Goal: Task Accomplishment & Management: Manage account settings

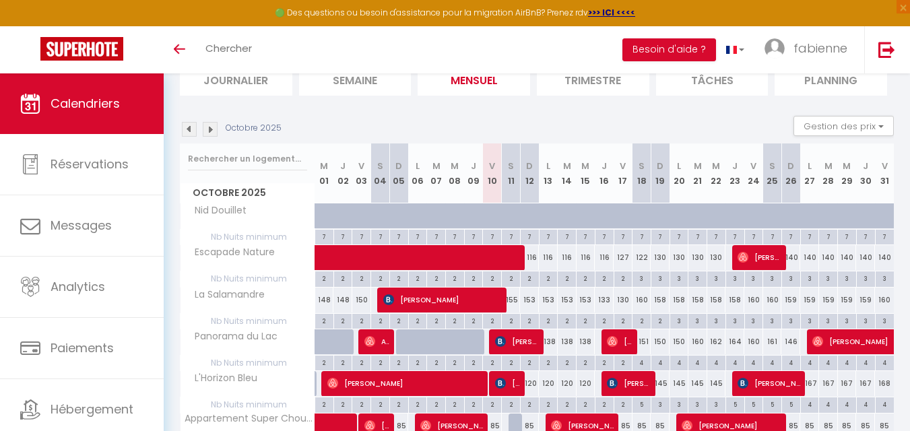
scroll to position [135, 0]
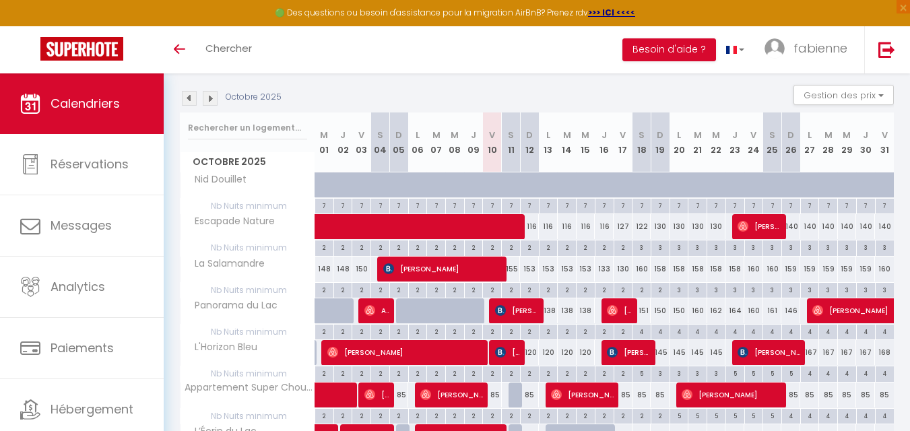
click at [663, 351] on div "145" at bounding box center [659, 352] width 19 height 25
type input "145"
type input "Dim 19 Octobre 2025"
type input "Lun 20 Octobre 2025"
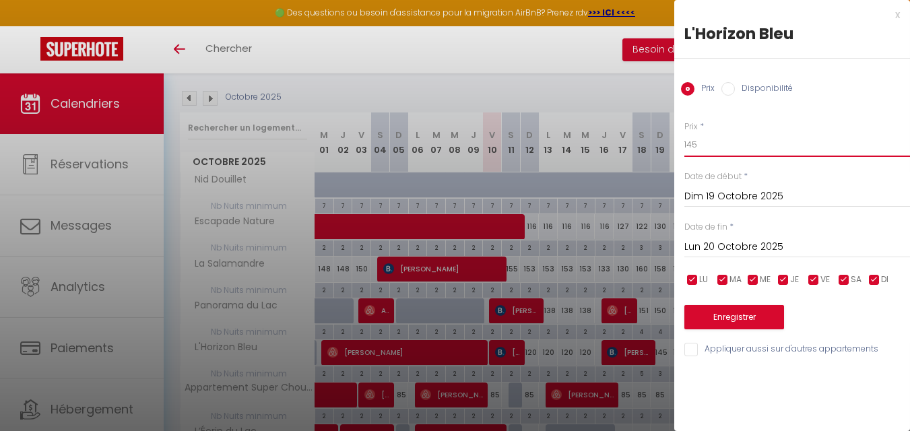
drag, startPoint x: 737, startPoint y: 138, endPoint x: 662, endPoint y: 146, distance: 75.8
click at [662, 146] on body "🟢 Des questions ou besoin d'assistance pour la migration AirBnB? Prenez rdv >>>…" at bounding box center [455, 231] width 910 height 584
type input "140"
click at [779, 244] on input "Lun 20 Octobre 2025" at bounding box center [797, 247] width 226 height 18
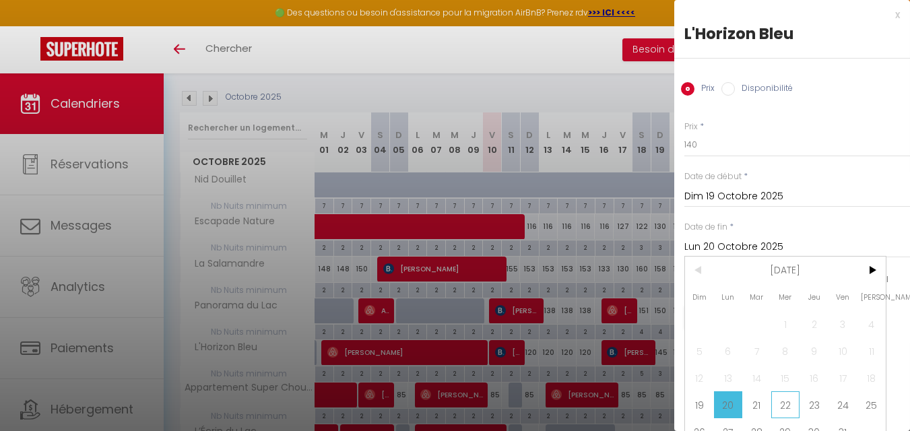
click at [793, 403] on span "22" at bounding box center [785, 404] width 29 height 27
type input "Mer 22 Octobre 2025"
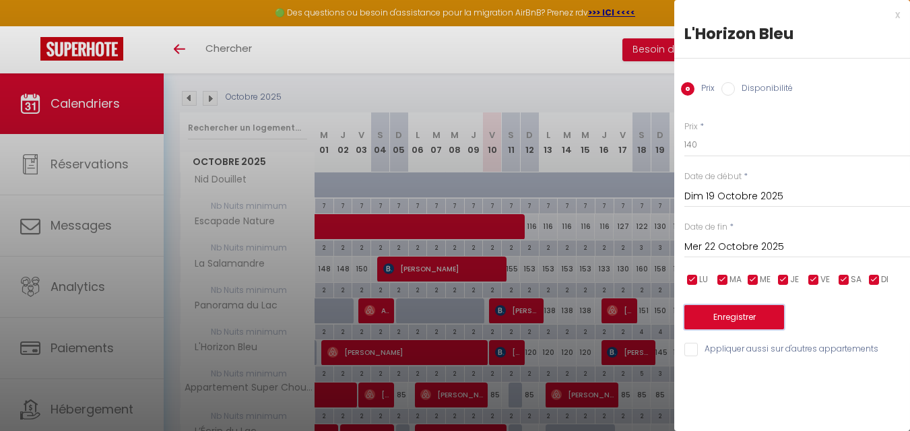
click at [762, 311] on button "Enregistrer" at bounding box center [734, 317] width 100 height 24
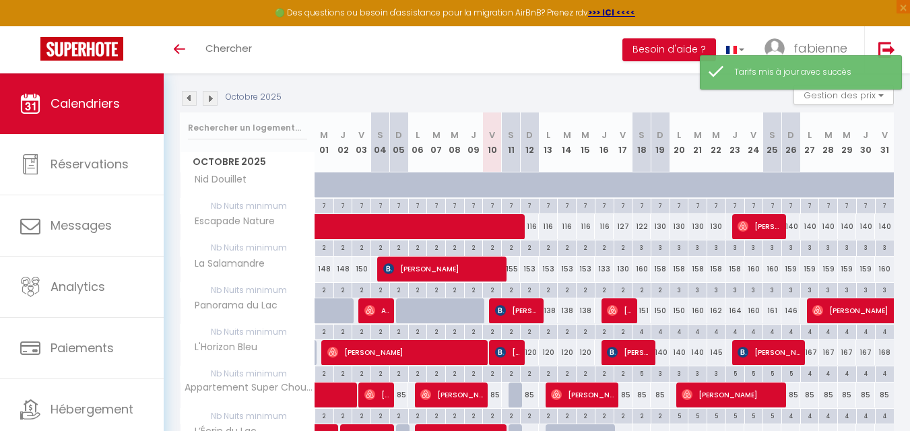
click at [718, 351] on div "145" at bounding box center [716, 352] width 19 height 25
type input "145"
type input "Mer 22 Octobre 2025"
type input "Jeu 23 Octobre 2025"
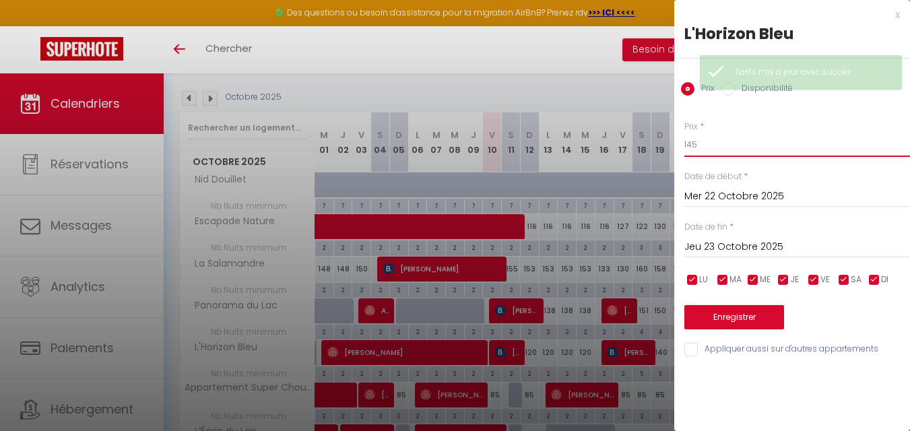
drag, startPoint x: 718, startPoint y: 151, endPoint x: 641, endPoint y: 139, distance: 77.6
click at [641, 139] on body "🟢 Des questions ou besoin d'assistance pour la migration AirBnB? Prenez rdv >>>…" at bounding box center [455, 231] width 910 height 584
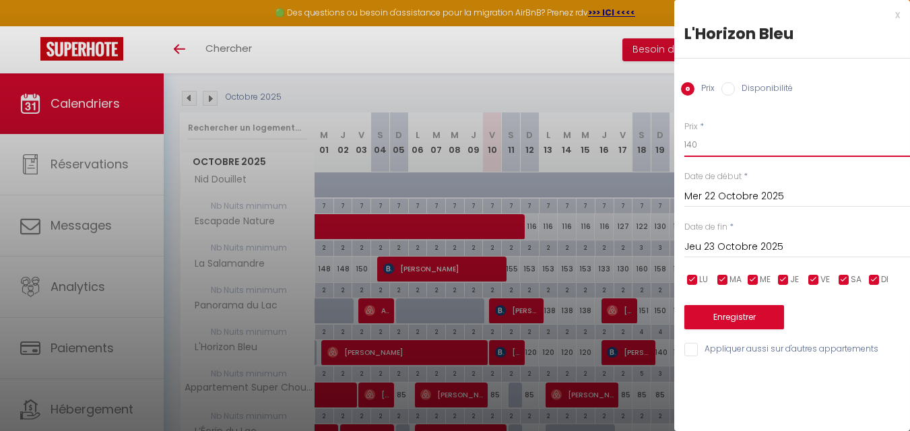
type input "140"
click at [756, 320] on button "Enregistrer" at bounding box center [734, 317] width 100 height 24
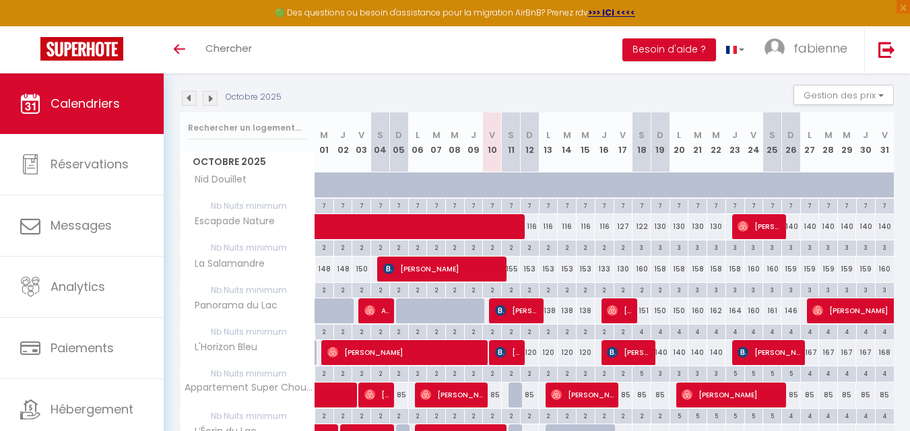
click at [811, 352] on div "167" at bounding box center [809, 352] width 19 height 25
type input "167"
type input "Lun 27 Octobre 2025"
type input "[DATE]"
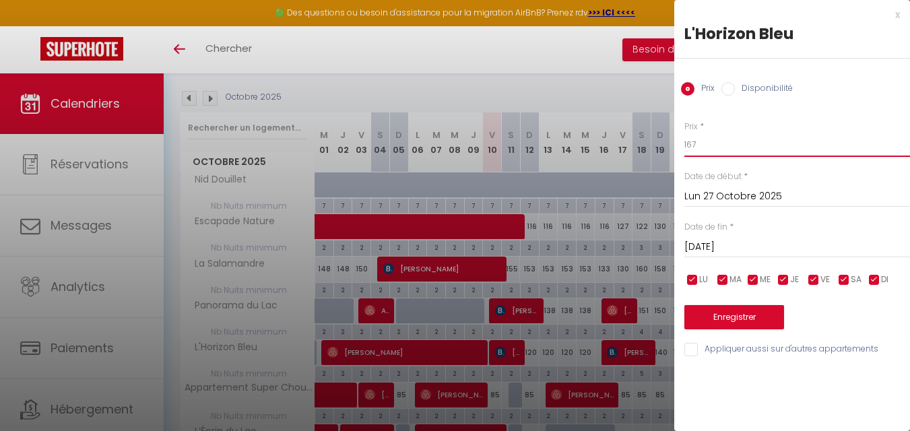
drag, startPoint x: 725, startPoint y: 148, endPoint x: 663, endPoint y: 142, distance: 62.9
click at [663, 142] on body "🟢 Des questions ou besoin d'assistance pour la migration AirBnB? Prenez rdv >>>…" at bounding box center [455, 231] width 910 height 584
type input "152"
click at [731, 246] on input "[DATE]" at bounding box center [797, 247] width 226 height 18
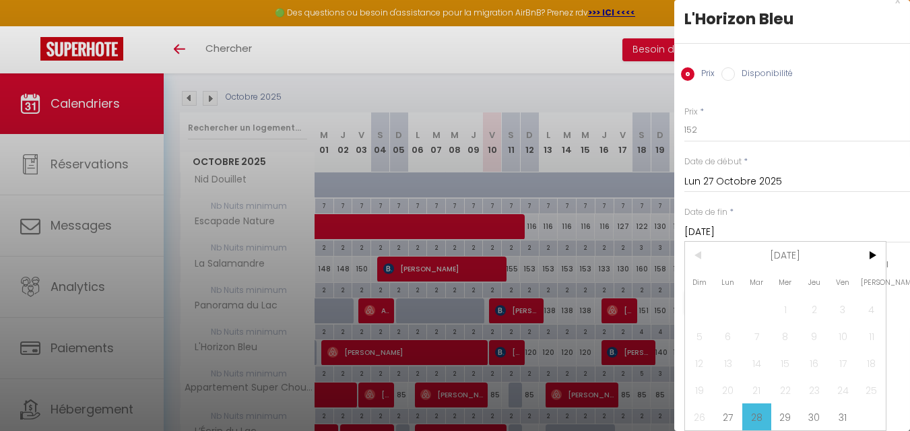
scroll to position [25, 0]
click at [842, 403] on span "31" at bounding box center [842, 416] width 29 height 27
type input "Ven 31 Octobre 2025"
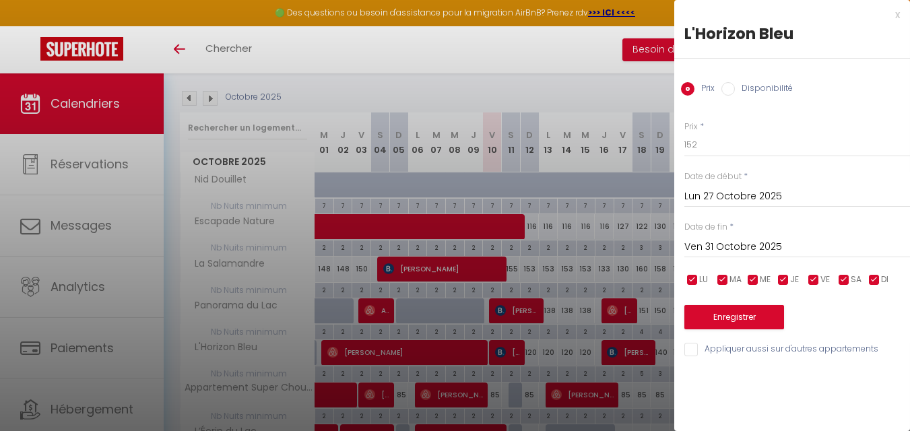
scroll to position [0, 0]
click at [764, 317] on button "Enregistrer" at bounding box center [734, 317] width 100 height 24
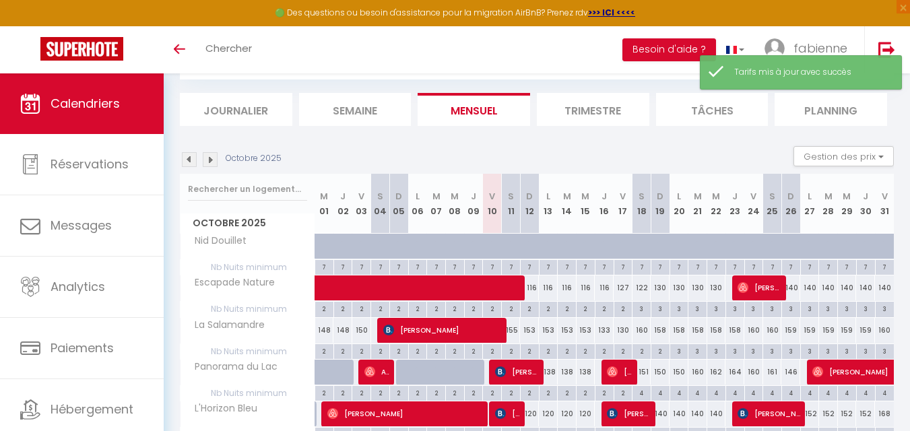
scroll to position [135, 0]
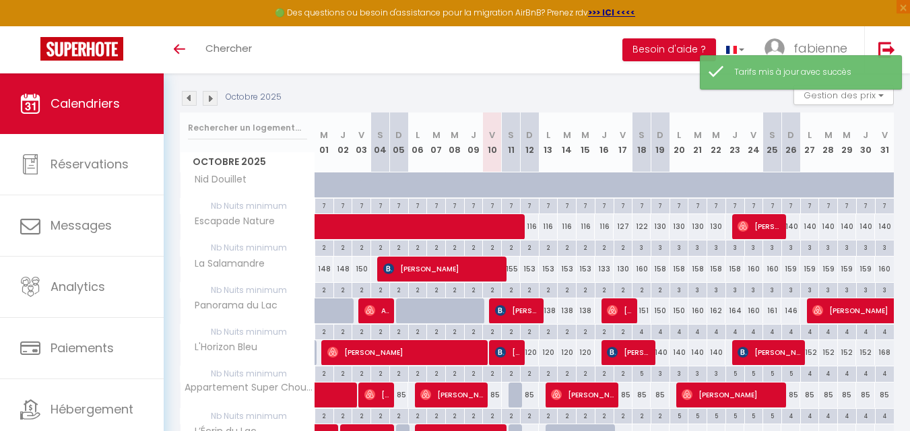
click at [881, 355] on div "168" at bounding box center [884, 352] width 19 height 25
type input "168"
type input "Ven 31 Octobre 2025"
type input "[DATE]"
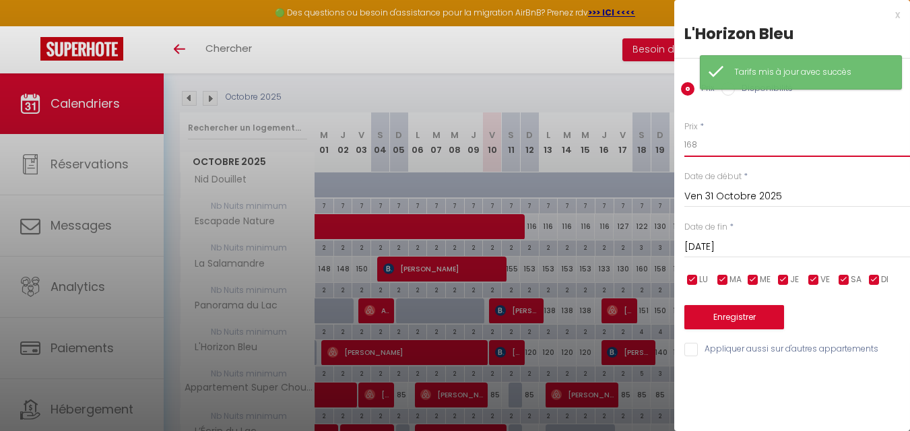
drag, startPoint x: 717, startPoint y: 151, endPoint x: 649, endPoint y: 143, distance: 68.5
click at [649, 143] on body "🟢 Des questions ou besoin d'assistance pour la migration AirBnB? Prenez rdv >>>…" at bounding box center [455, 231] width 910 height 584
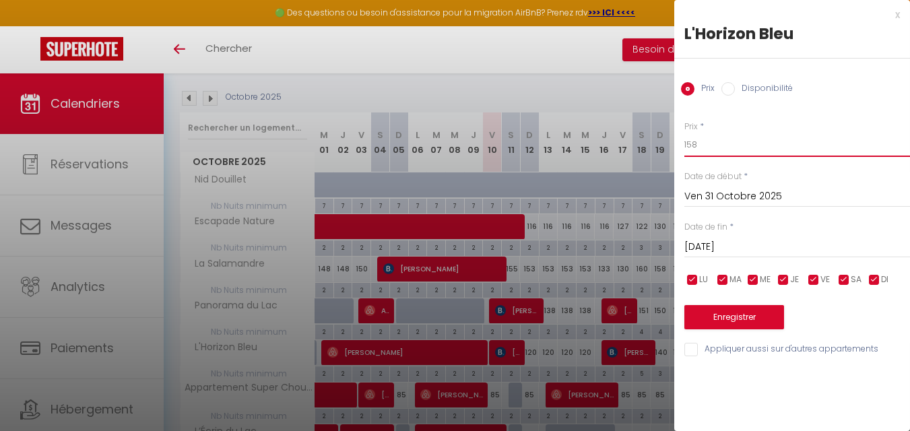
type input "158"
click at [733, 312] on button "Enregistrer" at bounding box center [734, 317] width 100 height 24
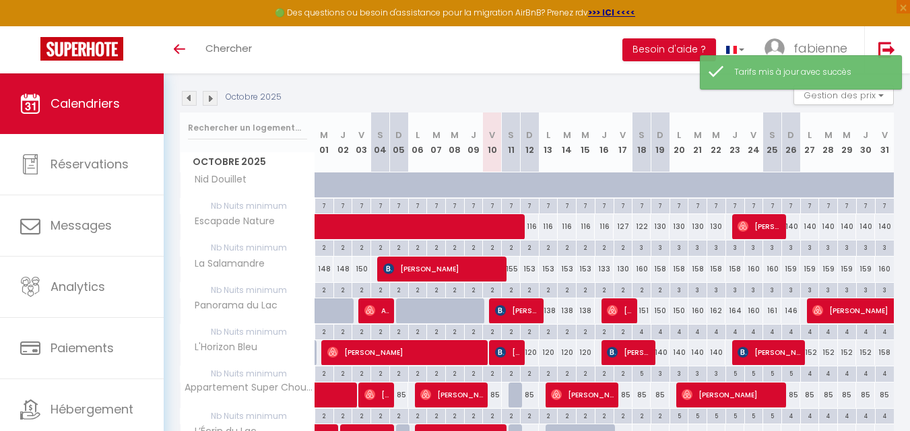
click at [208, 96] on img at bounding box center [210, 98] width 15 height 15
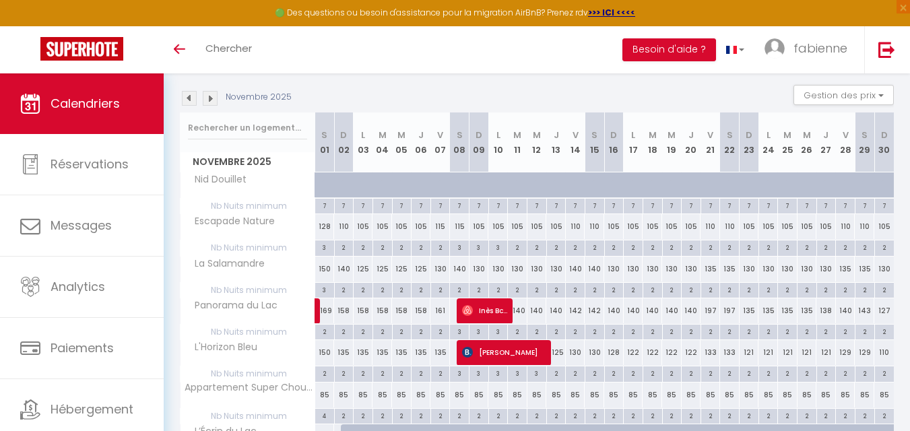
click at [343, 351] on div "135" at bounding box center [344, 352] width 20 height 25
type input "135"
type input "Dim 02 Novembre 2025"
type input "Lun 03 Novembre 2025"
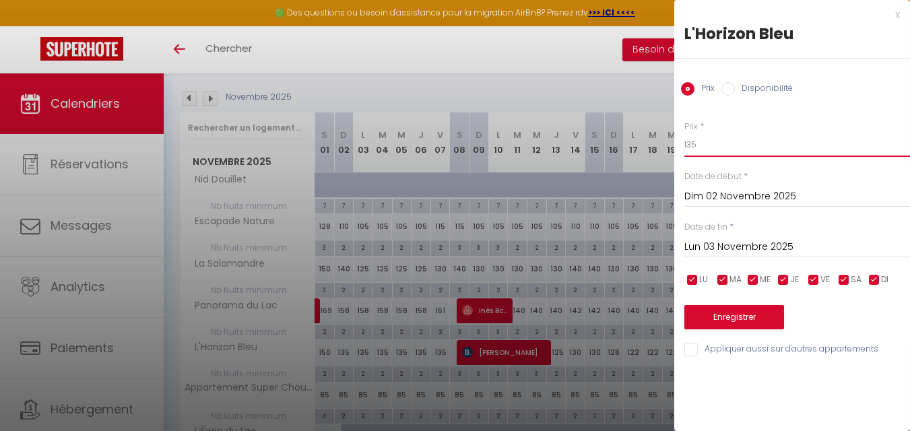
drag, startPoint x: 704, startPoint y: 144, endPoint x: 658, endPoint y: 144, distance: 45.8
click at [658, 144] on body "🟢 Des questions ou besoin d'assistance pour la migration AirBnB? Prenez rdv >>>…" at bounding box center [455, 231] width 910 height 584
click at [720, 247] on input "Lun 03 Novembre 2025" at bounding box center [797, 247] width 226 height 18
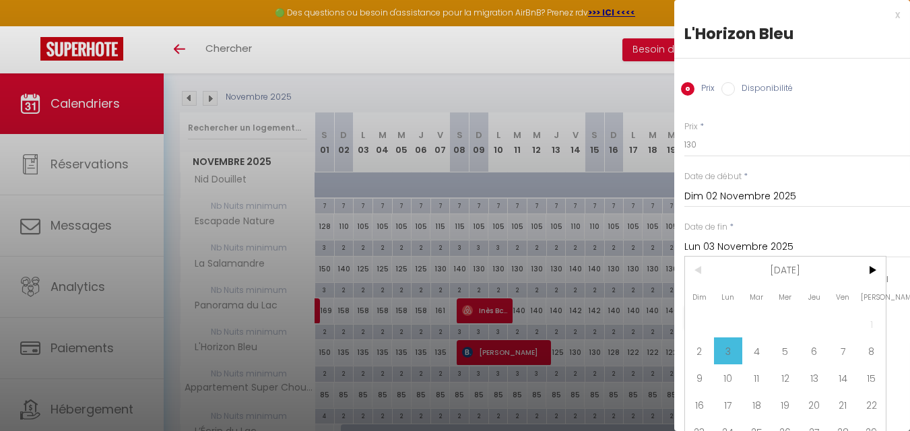
click at [398, 363] on div at bounding box center [455, 215] width 910 height 431
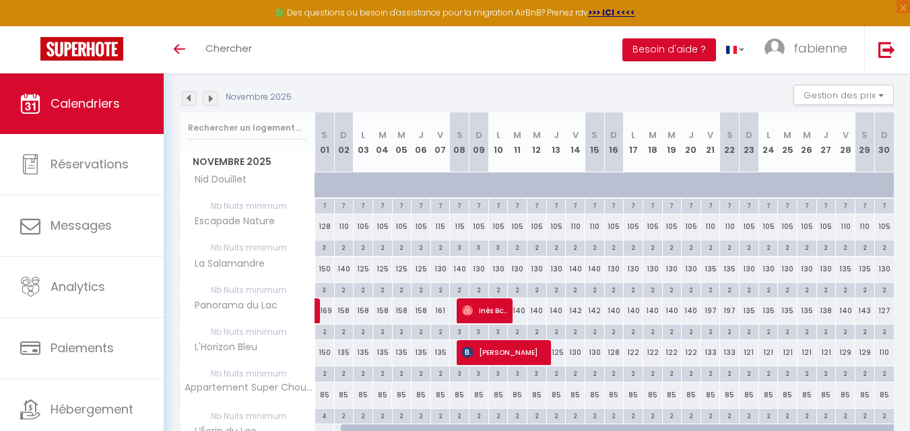
click at [343, 353] on div "135" at bounding box center [344, 352] width 20 height 25
type input "135"
type input "Dim 02 Novembre 2025"
type input "Lun 03 Novembre 2025"
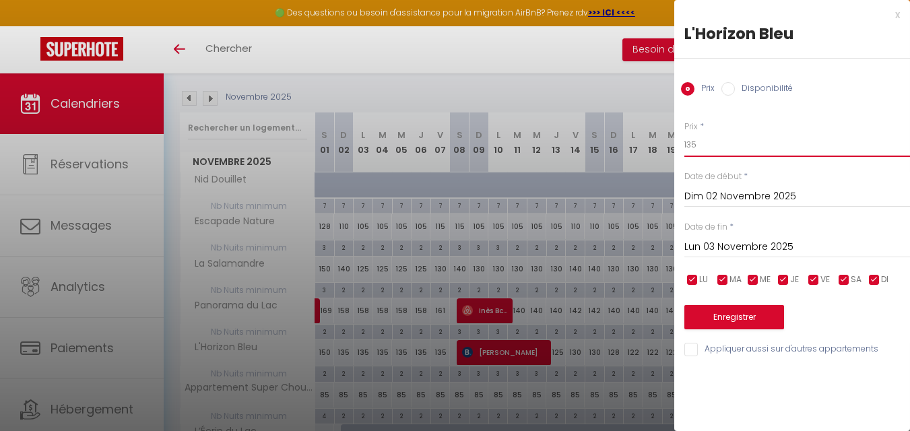
drag, startPoint x: 706, startPoint y: 147, endPoint x: 647, endPoint y: 141, distance: 59.5
click at [647, 141] on body "🟢 Des questions ou besoin d'assistance pour la migration AirBnB? Prenez rdv >>>…" at bounding box center [455, 231] width 910 height 584
type input "129"
click at [725, 245] on input "Lun 03 Novembre 2025" at bounding box center [797, 247] width 226 height 18
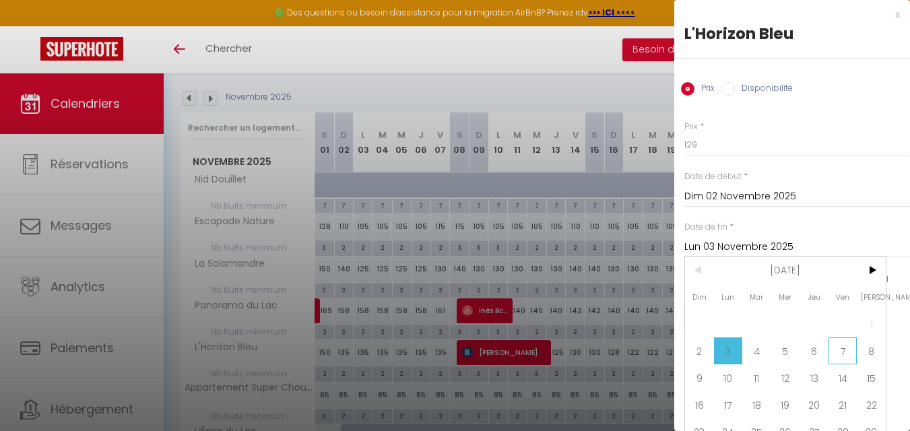
click at [841, 345] on span "7" at bounding box center [842, 350] width 29 height 27
type input "Ven 07 Novembre 2025"
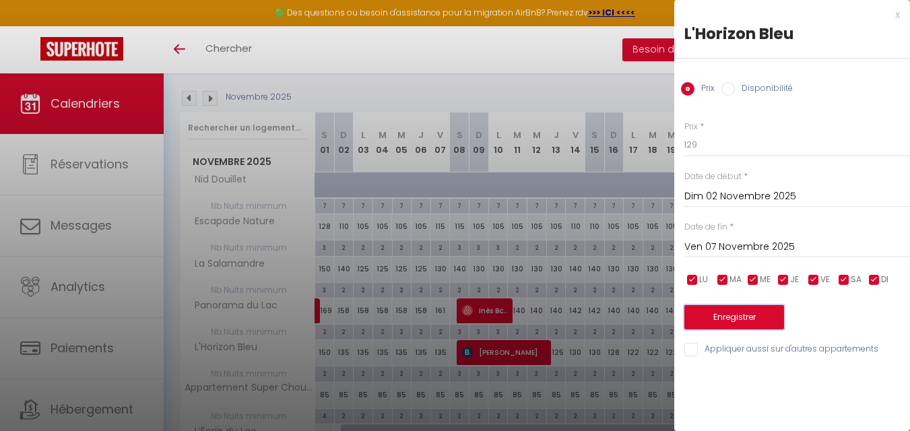
click at [761, 317] on button "Enregistrer" at bounding box center [734, 317] width 100 height 24
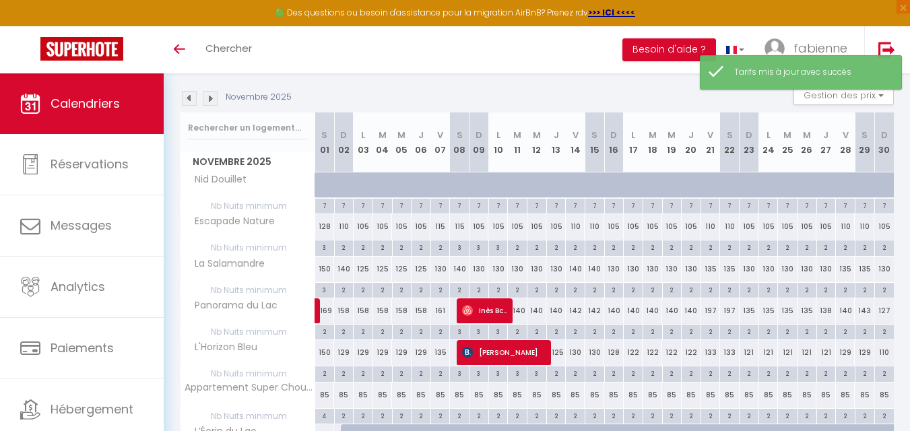
click at [437, 354] on div "135" at bounding box center [440, 352] width 20 height 25
type input "135"
type input "Ven 07 Novembre 2025"
type input "Sam 08 Novembre 2025"
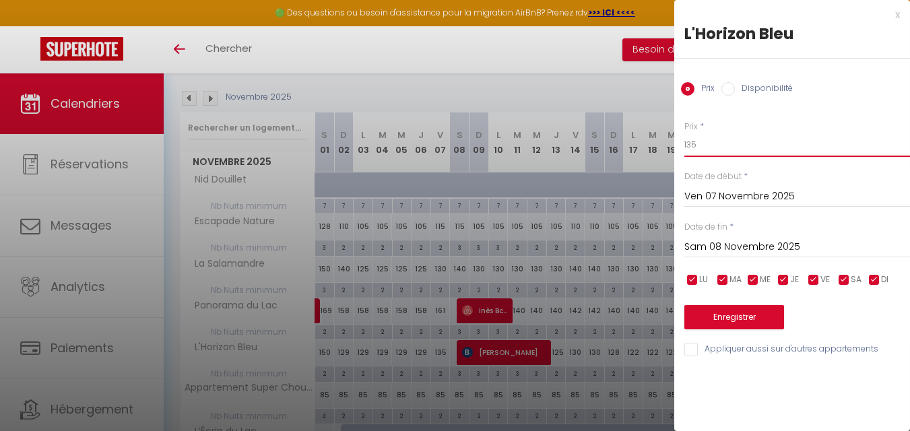
drag, startPoint x: 717, startPoint y: 141, endPoint x: 652, endPoint y: 145, distance: 64.8
click at [652, 145] on body "🟢 Des questions ou besoin d'assistance pour la migration AirBnB? Prenez rdv >>>…" at bounding box center [455, 231] width 910 height 584
type input "130"
click at [734, 314] on button "Enregistrer" at bounding box center [734, 317] width 100 height 24
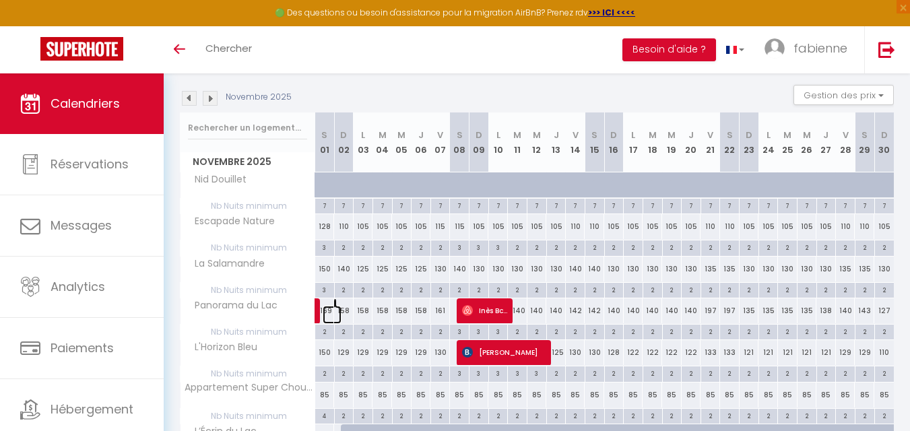
click at [327, 312] on link at bounding box center [332, 315] width 20 height 18
type input "169"
type input "[DATE]"
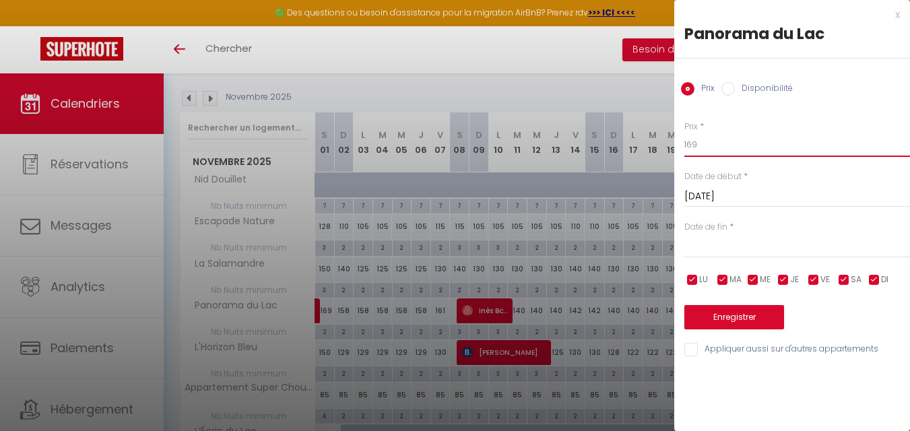
drag, startPoint x: 652, startPoint y: 137, endPoint x: 632, endPoint y: 141, distance: 19.8
click at [634, 140] on body "🟢 Des questions ou besoin d'assistance pour la migration AirBnB? Prenez rdv >>>…" at bounding box center [455, 231] width 910 height 584
type input "160"
click at [734, 314] on button "Enregistrer" at bounding box center [734, 317] width 100 height 24
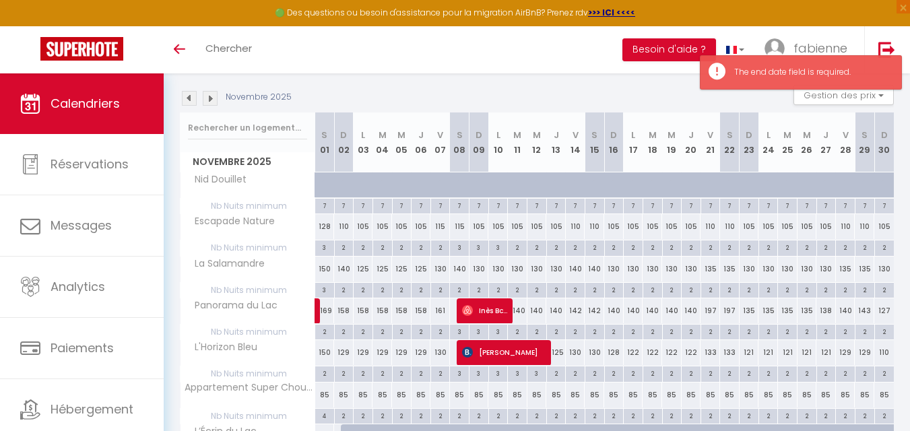
click at [345, 310] on div "158" at bounding box center [344, 310] width 20 height 25
type input "158"
type input "Dim 02 Novembre 2025"
type input "Lun 03 Novembre 2025"
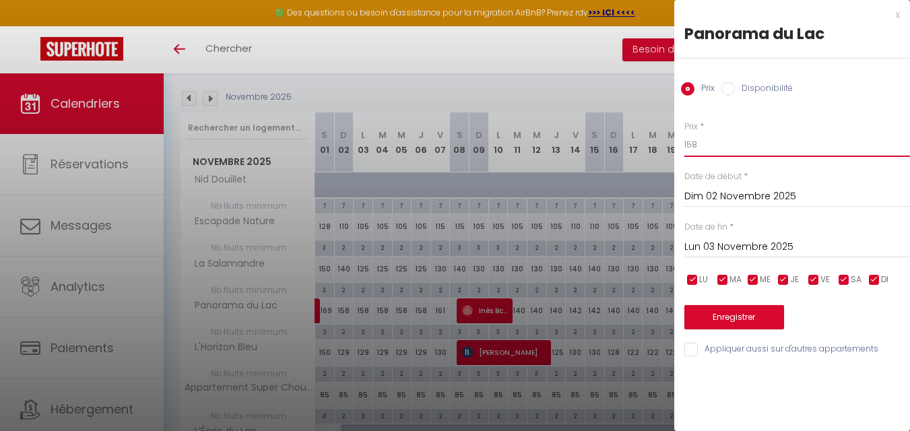
drag, startPoint x: 716, startPoint y: 149, endPoint x: 654, endPoint y: 147, distance: 61.3
click at [654, 147] on body "🟢 Des questions ou besoin d'assistance pour la migration AirBnB? Prenez rdv >>>…" at bounding box center [455, 231] width 910 height 584
type input "152"
drag, startPoint x: 739, startPoint y: 244, endPoint x: 743, endPoint y: 250, distance: 6.9
click at [740, 244] on input "Lun 03 Novembre 2025" at bounding box center [797, 247] width 226 height 18
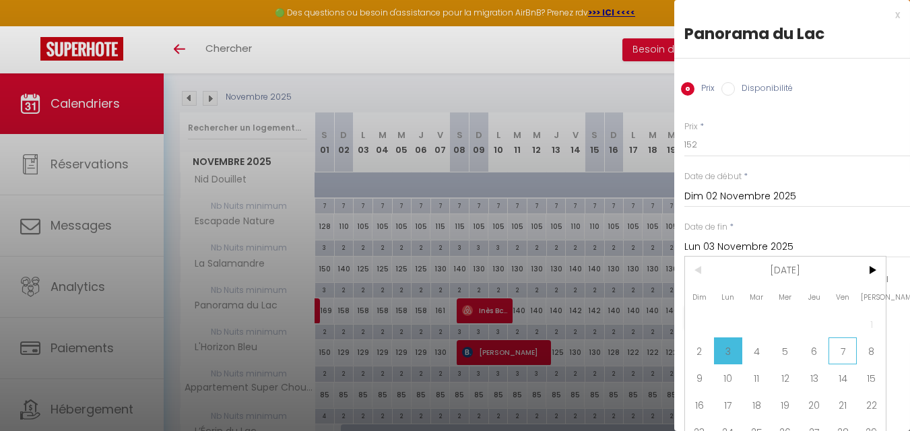
click at [842, 349] on span "7" at bounding box center [842, 350] width 29 height 27
type input "Ven 07 Novembre 2025"
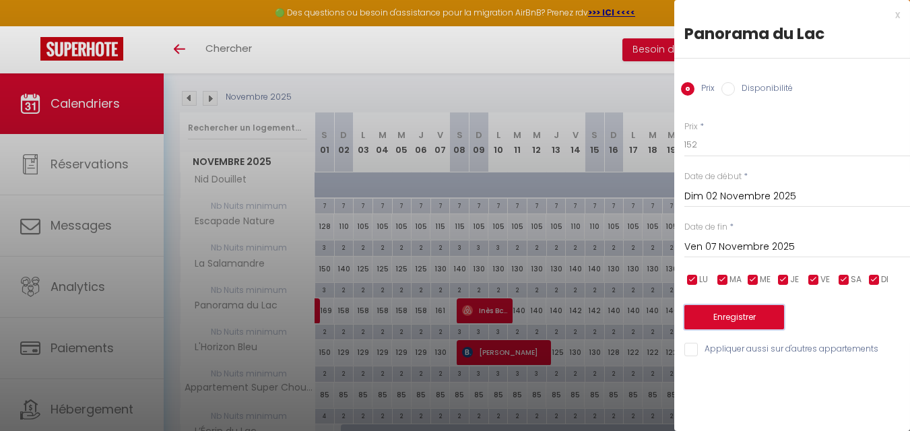
click at [753, 320] on button "Enregistrer" at bounding box center [734, 317] width 100 height 24
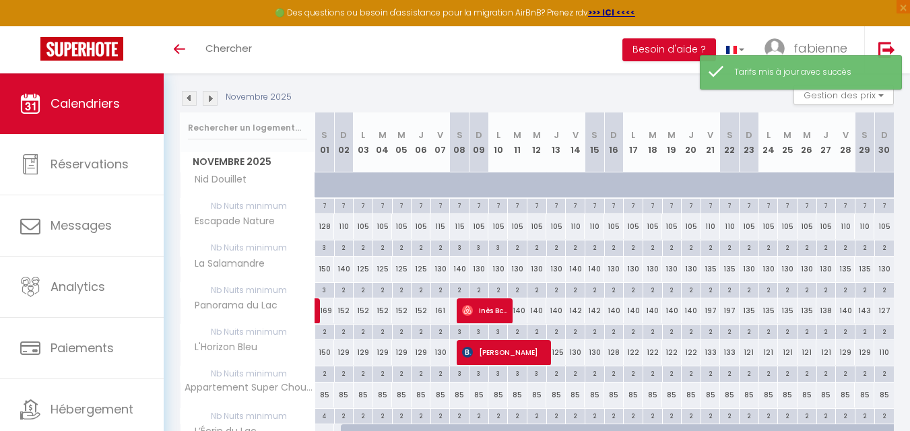
click at [442, 309] on div "161" at bounding box center [440, 310] width 20 height 25
type input "161"
type input "Ven 07 Novembre 2025"
type input "Sam 08 Novembre 2025"
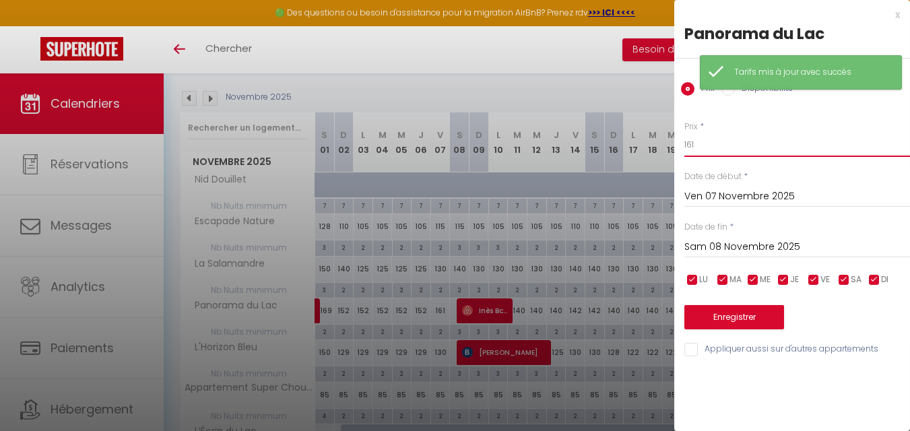
drag, startPoint x: 725, startPoint y: 149, endPoint x: 614, endPoint y: 141, distance: 111.4
click at [632, 146] on body "🟢 Des questions ou besoin d'assistance pour la migration AirBnB? Prenez rdv >>>…" at bounding box center [455, 231] width 910 height 584
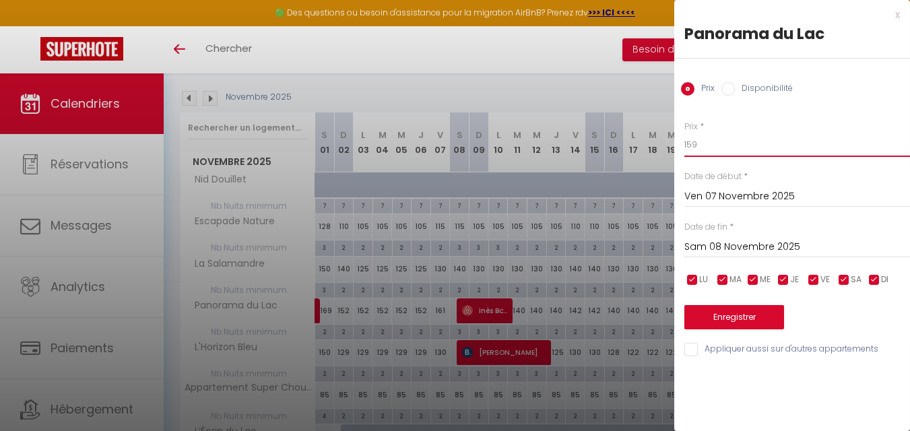
type input "159"
click at [737, 308] on button "Enregistrer" at bounding box center [734, 317] width 100 height 24
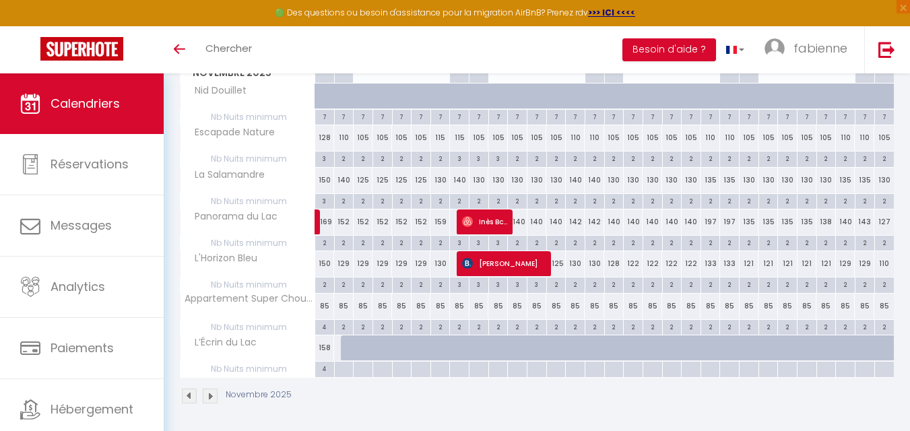
scroll to position [226, 0]
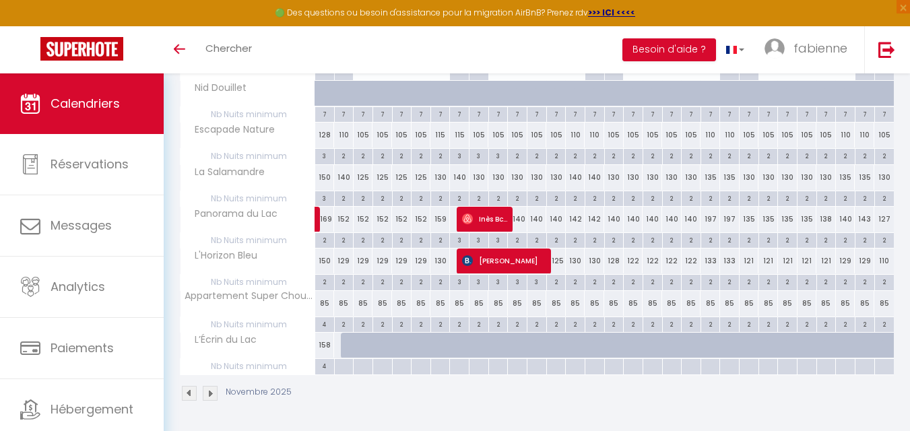
click at [182, 389] on img at bounding box center [189, 393] width 15 height 15
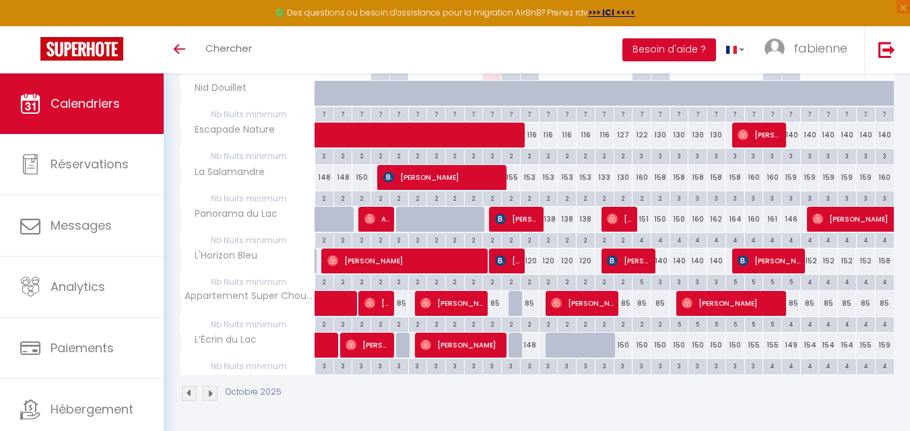
click at [789, 346] on div "149" at bounding box center [790, 345] width 19 height 25
type input "149"
type input "Dim 26 Octobre 2025"
type input "Lun 27 Octobre 2025"
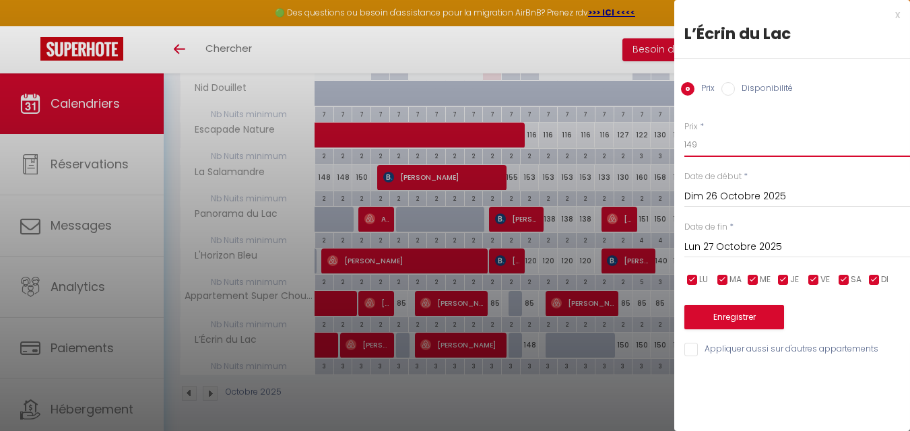
drag, startPoint x: 707, startPoint y: 147, endPoint x: 656, endPoint y: 147, distance: 51.2
click at [656, 147] on body "🟢 Des questions ou besoin d'assistance pour la migration AirBnB? Prenez rdv >>>…" at bounding box center [455, 139] width 910 height 584
type input "140"
click at [771, 320] on button "Enregistrer" at bounding box center [734, 317] width 100 height 24
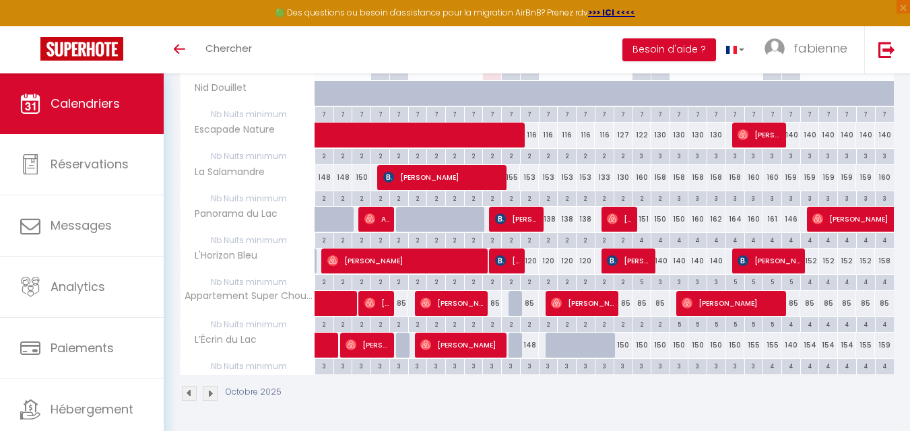
click at [807, 344] on div "154" at bounding box center [809, 345] width 19 height 25
type input "154"
type input "Lun 27 Octobre 2025"
type input "[DATE]"
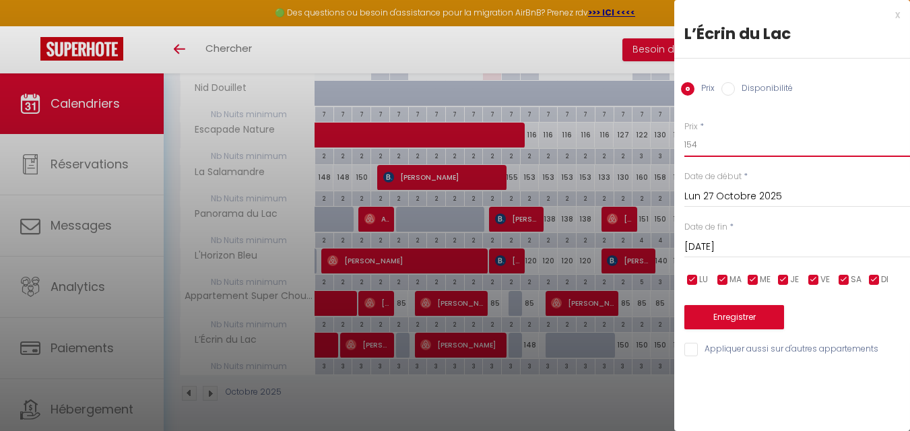
drag, startPoint x: 743, startPoint y: 147, endPoint x: 602, endPoint y: 149, distance: 141.4
click at [625, 147] on body "🟢 Des questions ou besoin d'assistance pour la migration AirBnB? Prenez rdv >>>…" at bounding box center [455, 139] width 910 height 584
type input "150"
click at [826, 248] on input "[DATE]" at bounding box center [797, 247] width 226 height 18
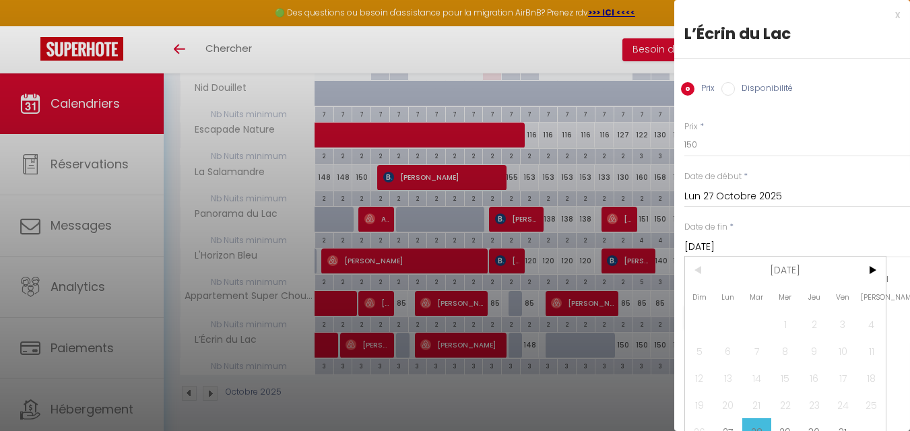
scroll to position [25, 0]
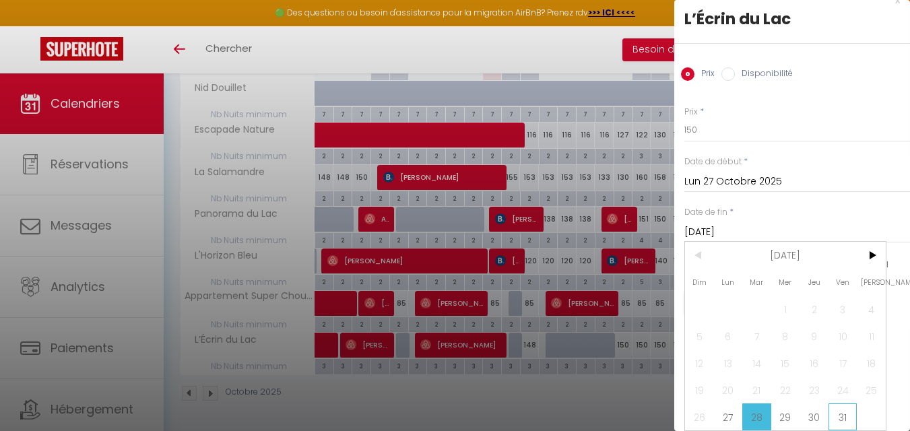
click at [846, 411] on span "31" at bounding box center [842, 416] width 29 height 27
type input "Ven 31 Octobre 2025"
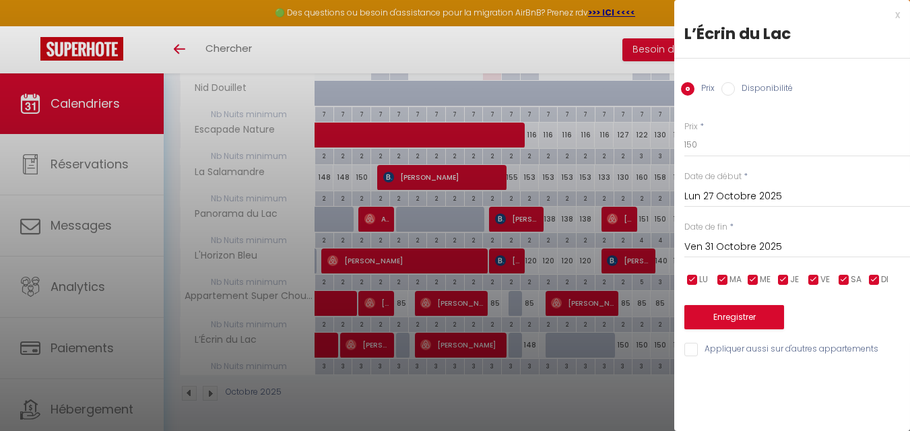
scroll to position [0, 0]
click at [770, 310] on button "Enregistrer" at bounding box center [734, 317] width 100 height 24
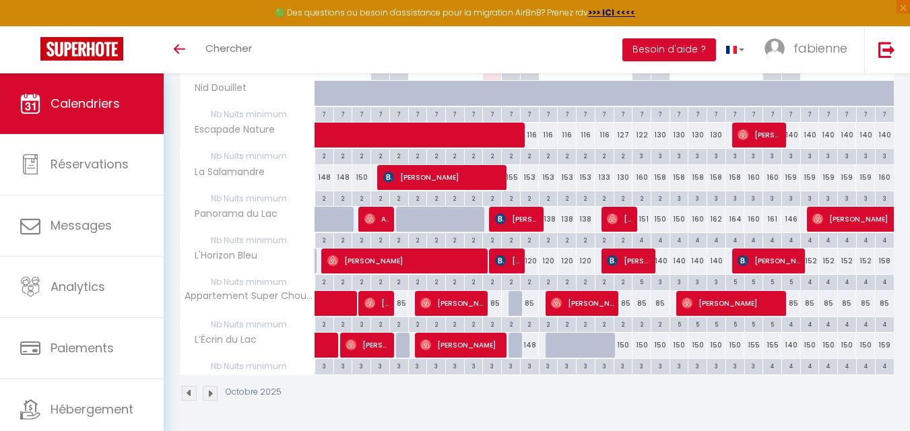
scroll to position [159, 0]
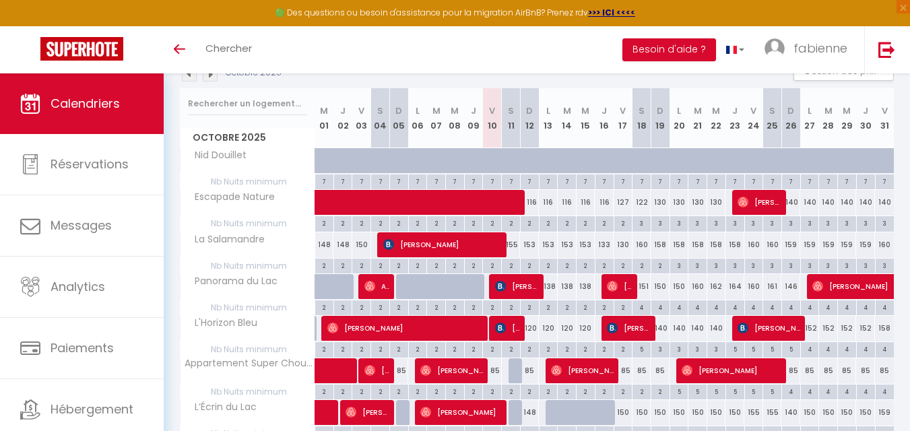
click at [573, 269] on div "2" at bounding box center [566, 265] width 18 height 13
type input "2"
type input "[DATE]"
type input "Mer 15 Octobre 2025"
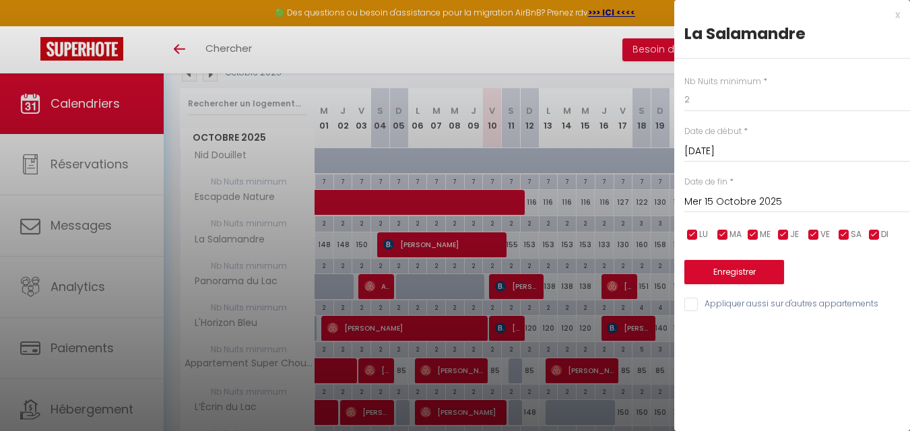
click at [902, 17] on div "x La Salamandre Nb Nuits minimum * 2 Date de début * [DATE] < [DATE] > Dim Lun …" at bounding box center [792, 163] width 236 height 326
click at [897, 17] on div "x" at bounding box center [787, 15] width 226 height 16
